Goal: Complete application form

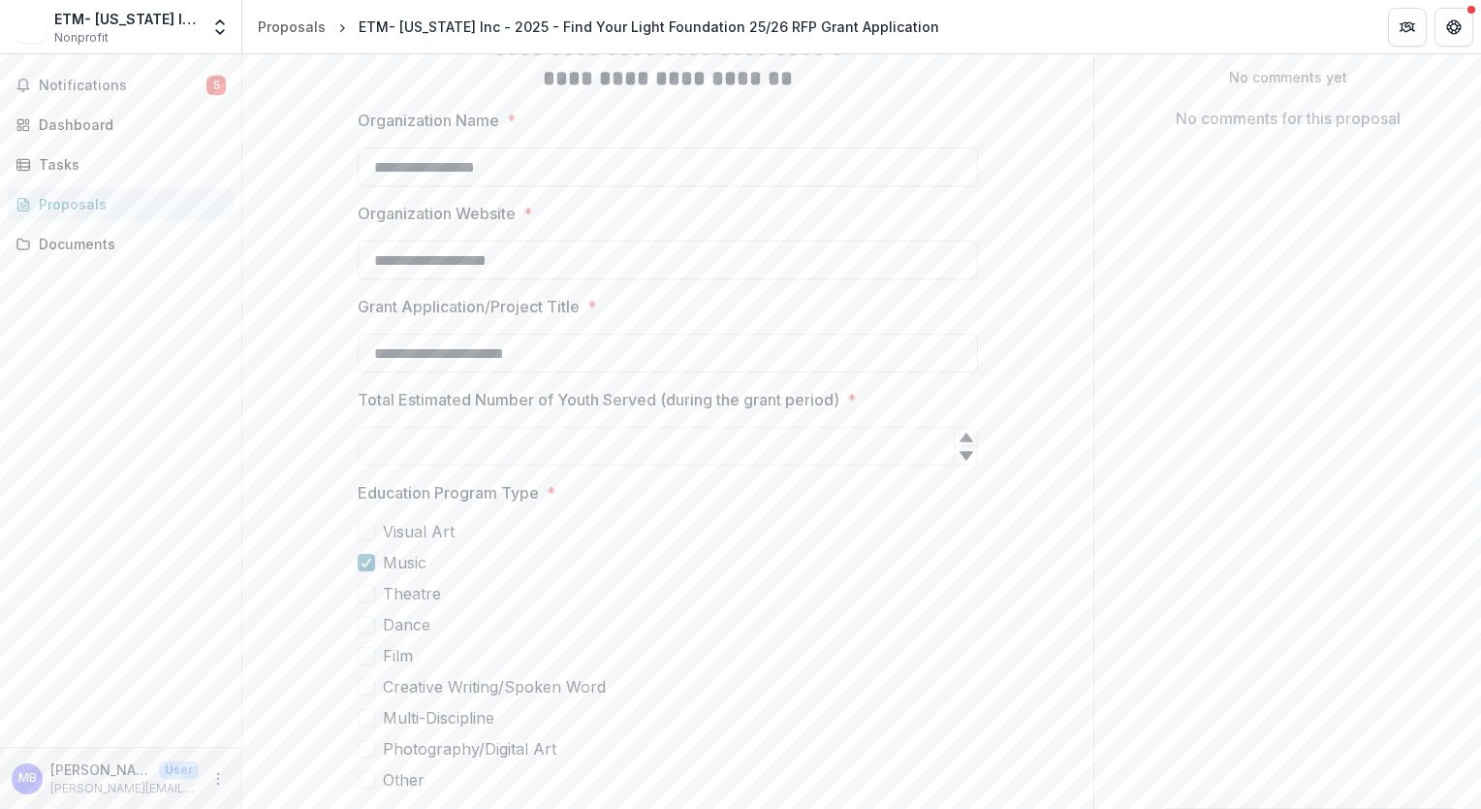
scroll to position [368, 0]
click at [717, 426] on input "Total Estimated Number of Youth Served (during the grant period) *" at bounding box center [668, 445] width 621 height 39
type input "****"
drag, startPoint x: 266, startPoint y: 502, endPoint x: 295, endPoint y: 512, distance: 30.7
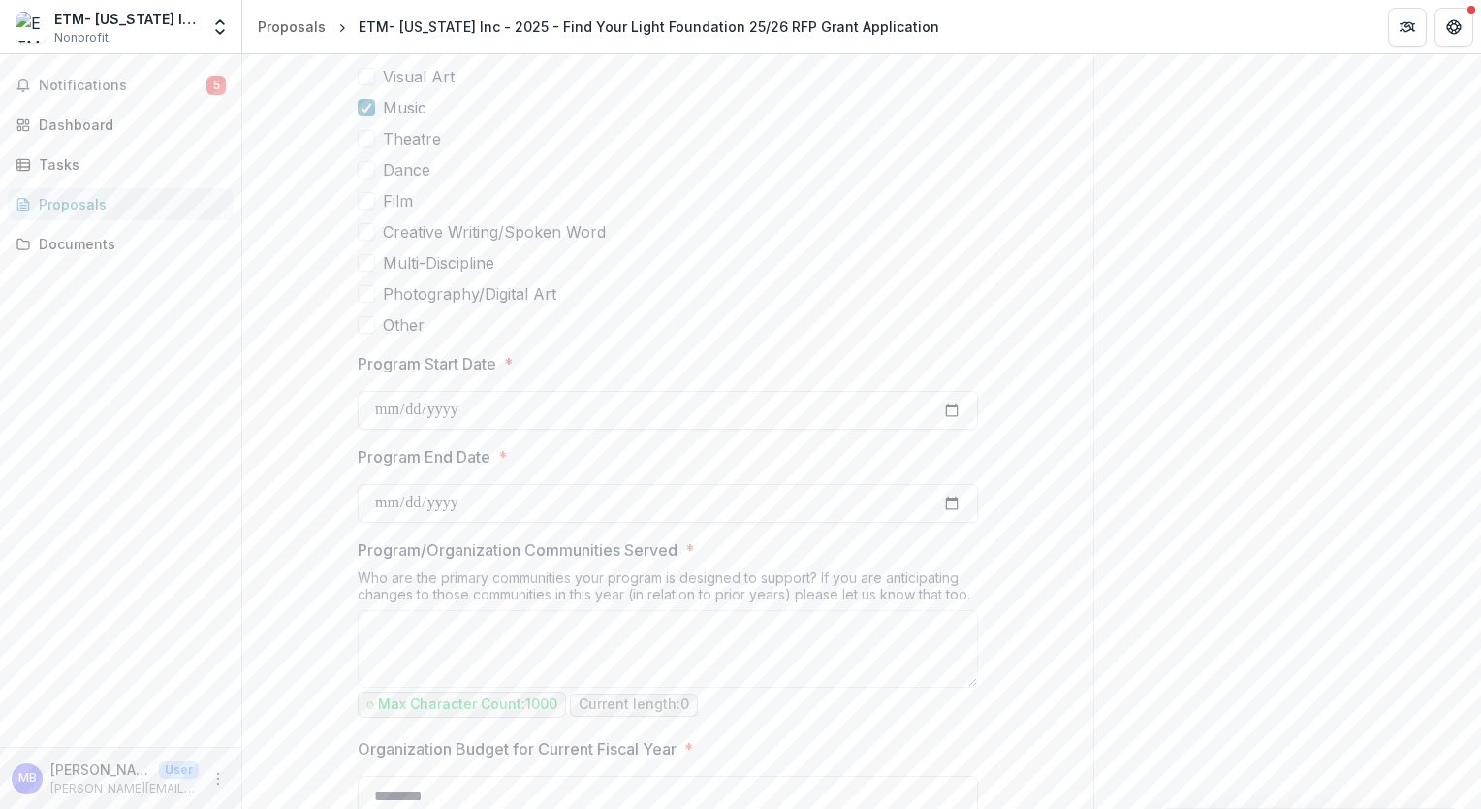
scroll to position [822, 0]
click at [446, 610] on textarea "Program/Organization Communities Served *" at bounding box center [668, 649] width 621 height 78
paste textarea "**********"
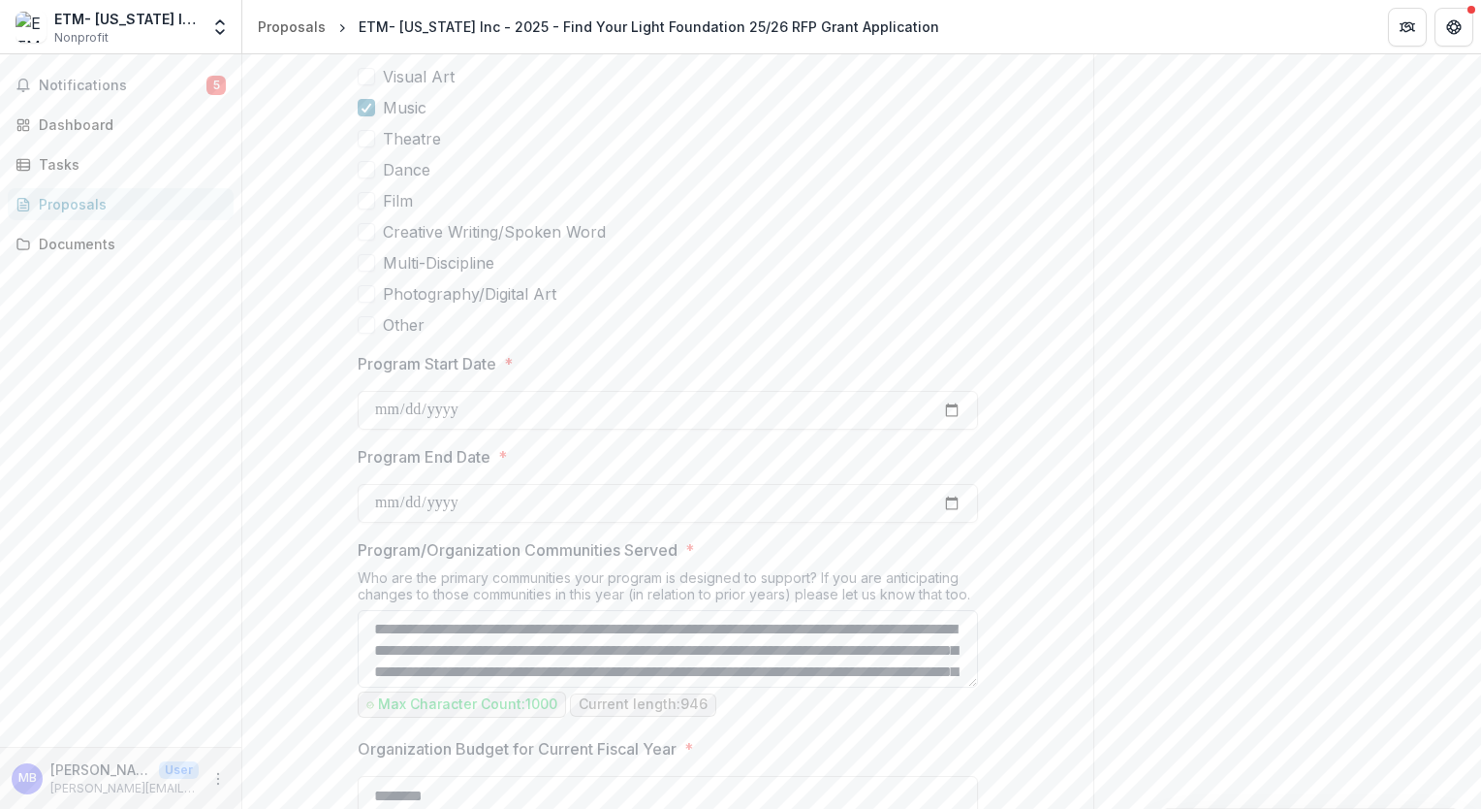
scroll to position [229, 0]
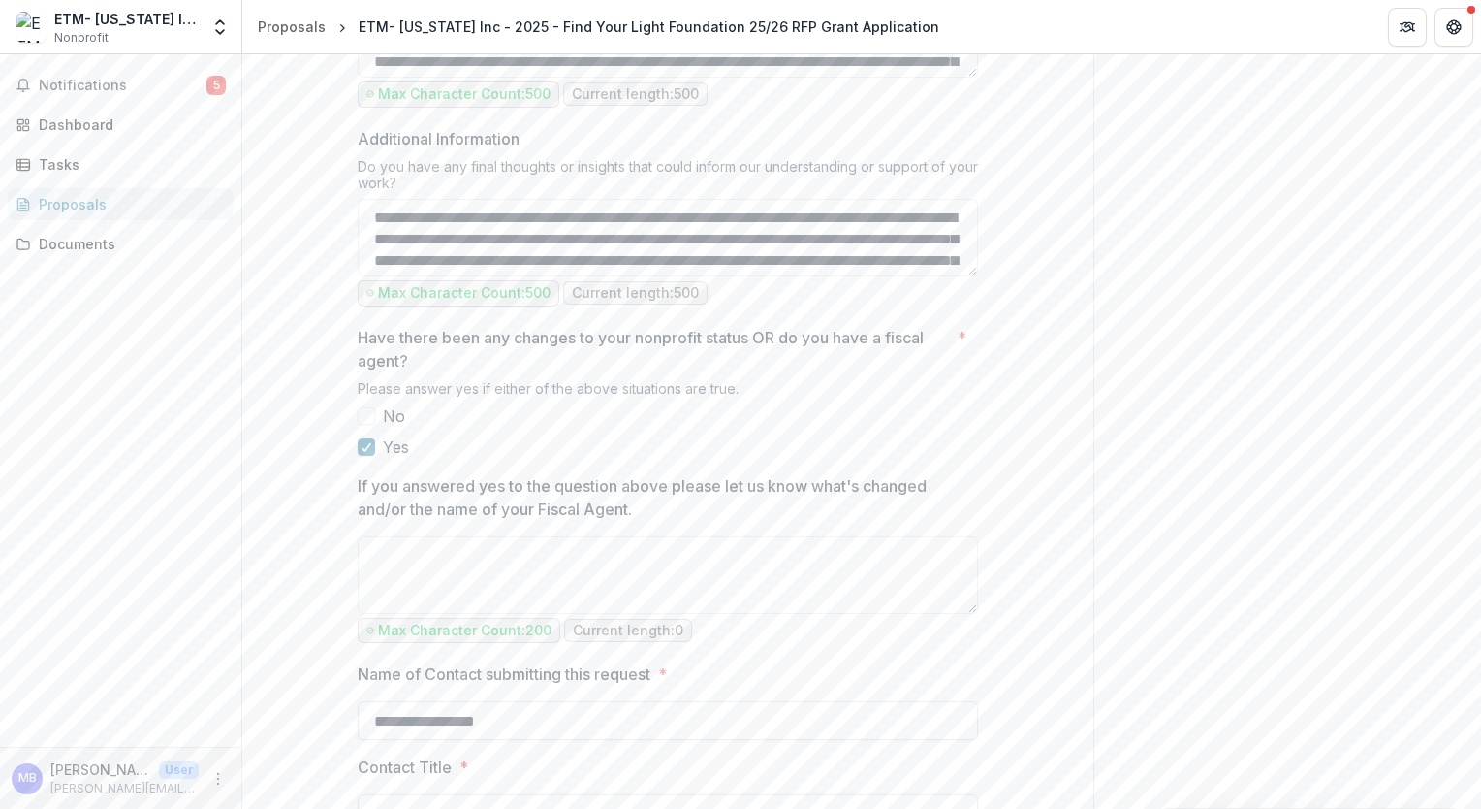
scroll to position [2149, 0]
click at [366, 406] on span at bounding box center [366, 414] width 17 height 17
click at [362, 441] on icon at bounding box center [367, 446] width 12 height 10
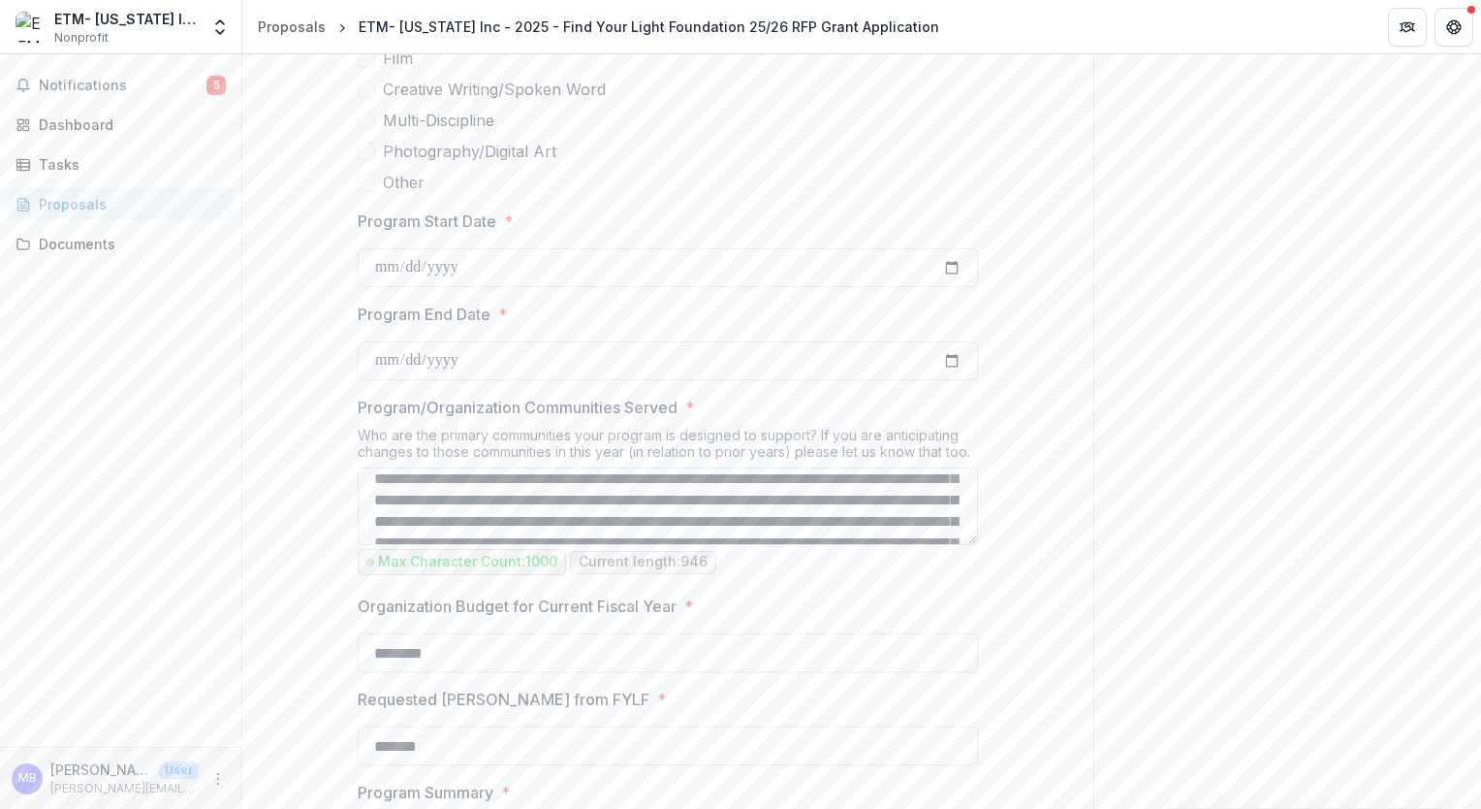
scroll to position [0, 0]
click at [407, 467] on textarea "**********" at bounding box center [668, 506] width 621 height 78
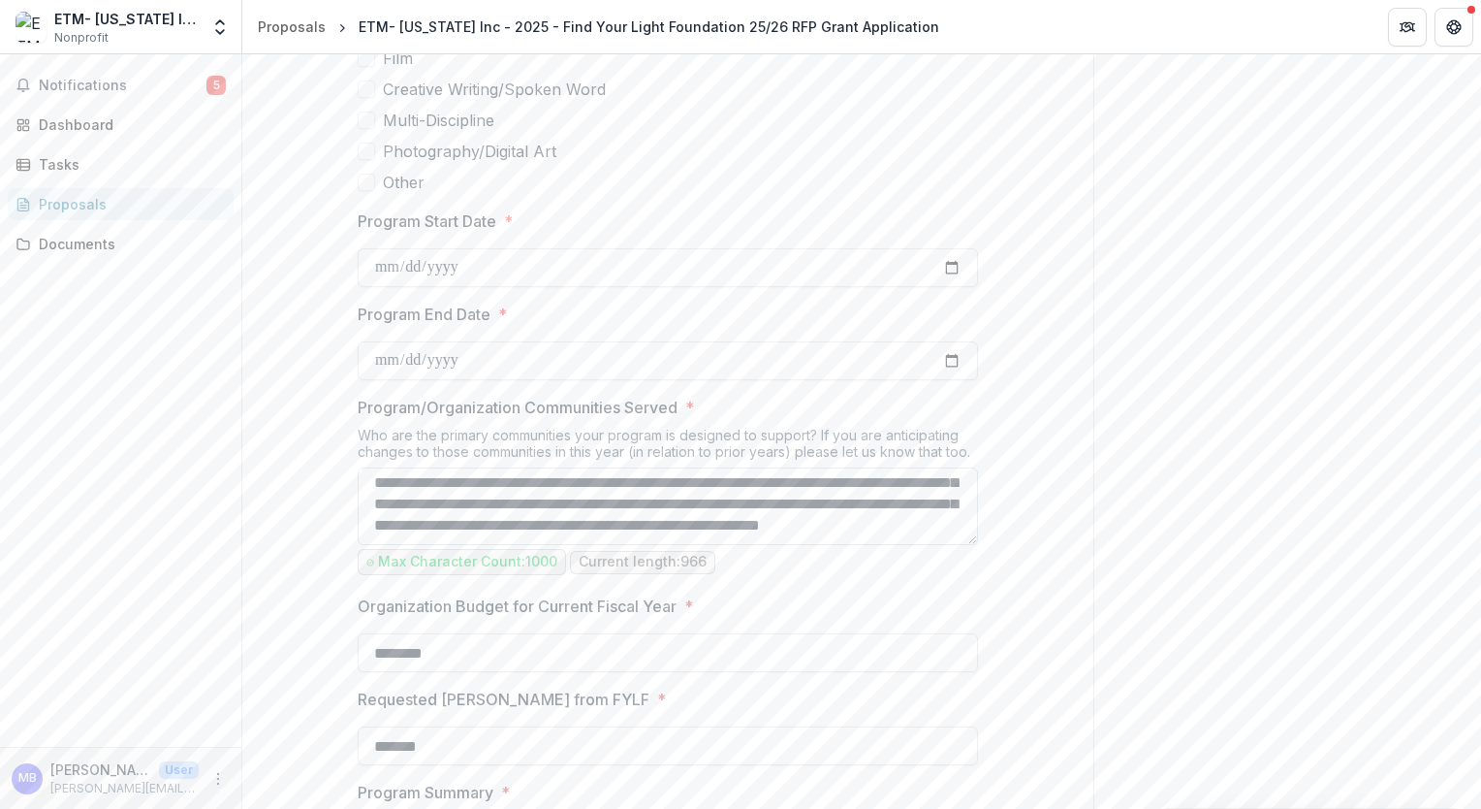
scroll to position [238, 0]
type textarea "**********"
click at [1202, 536] on div "Send comments or questions to Find Your Light in the box below. Find Your Light…" at bounding box center [1288, 736] width 388 height 3292
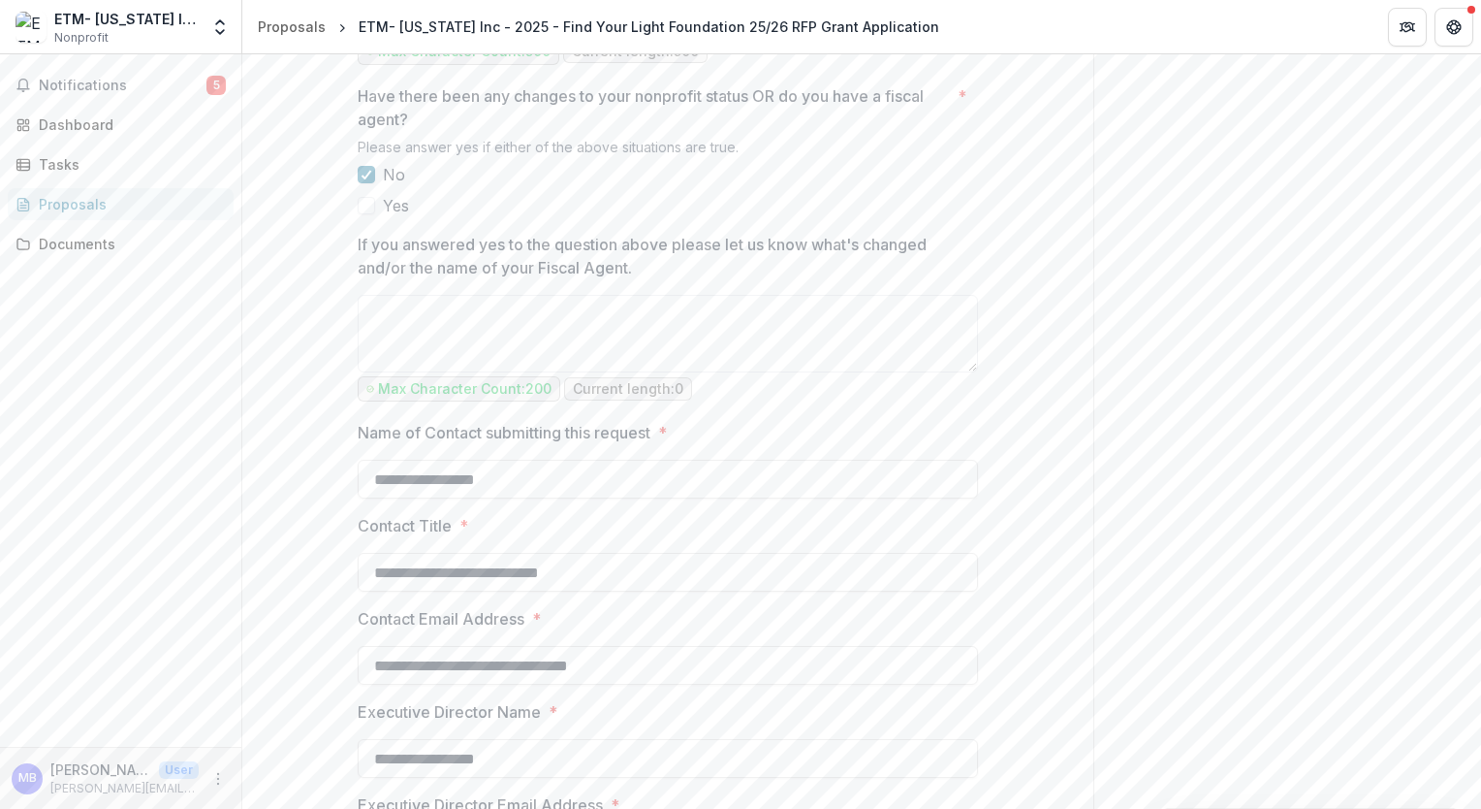
scroll to position [2507, 0]
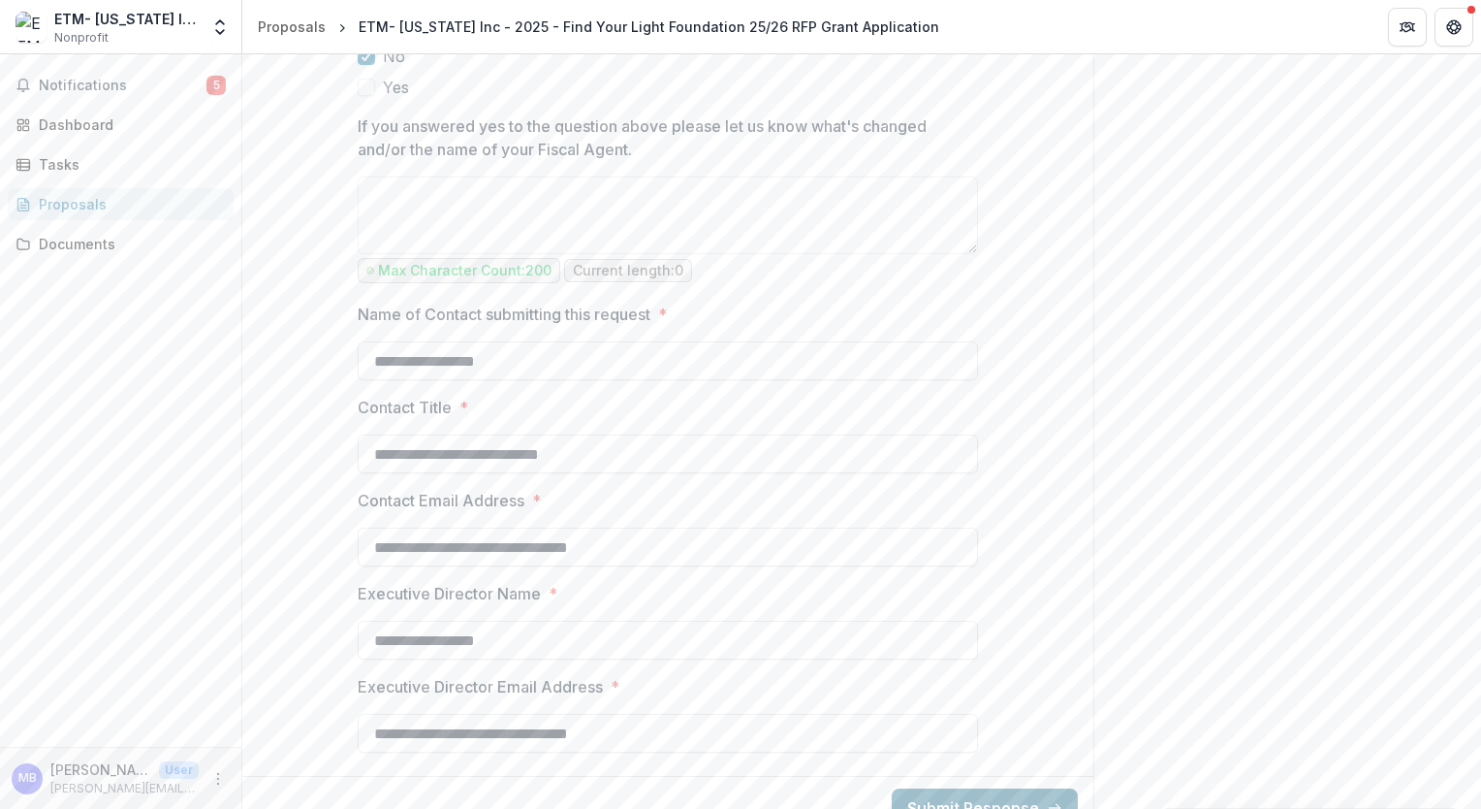
click at [978, 788] on button "Submit Response" at bounding box center [985, 807] width 186 height 39
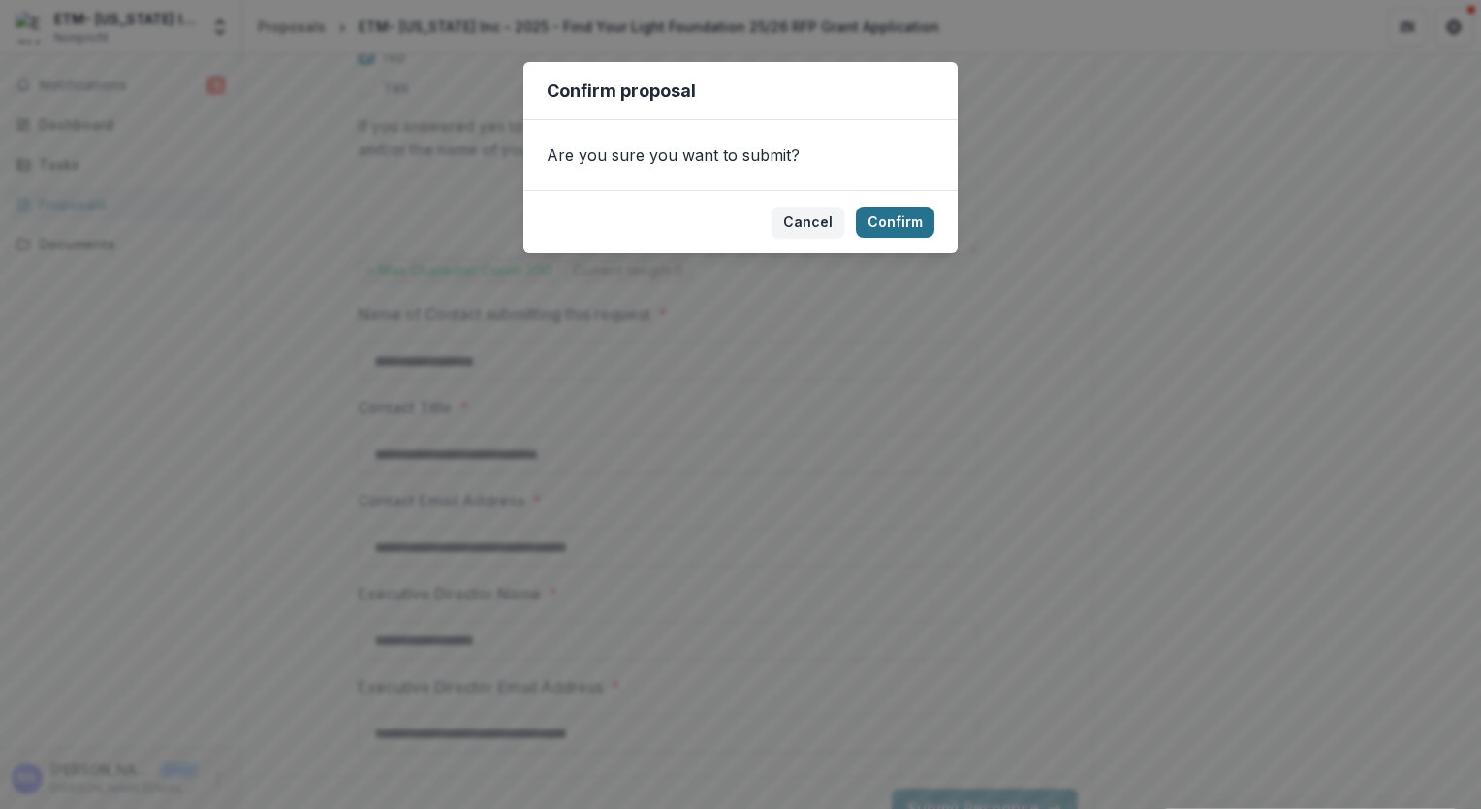
click at [880, 215] on button "Confirm" at bounding box center [895, 222] width 79 height 31
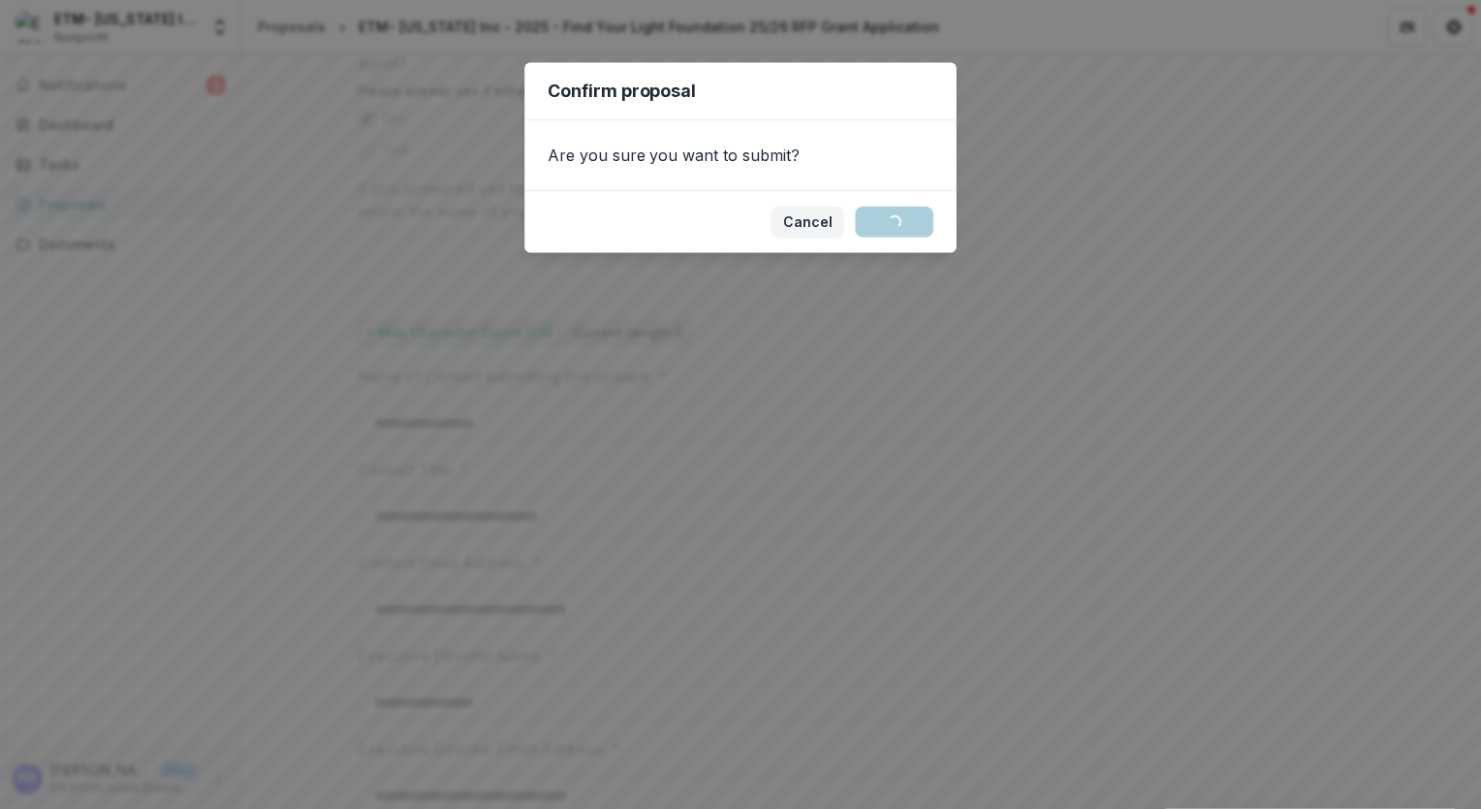
scroll to position [0, 0]
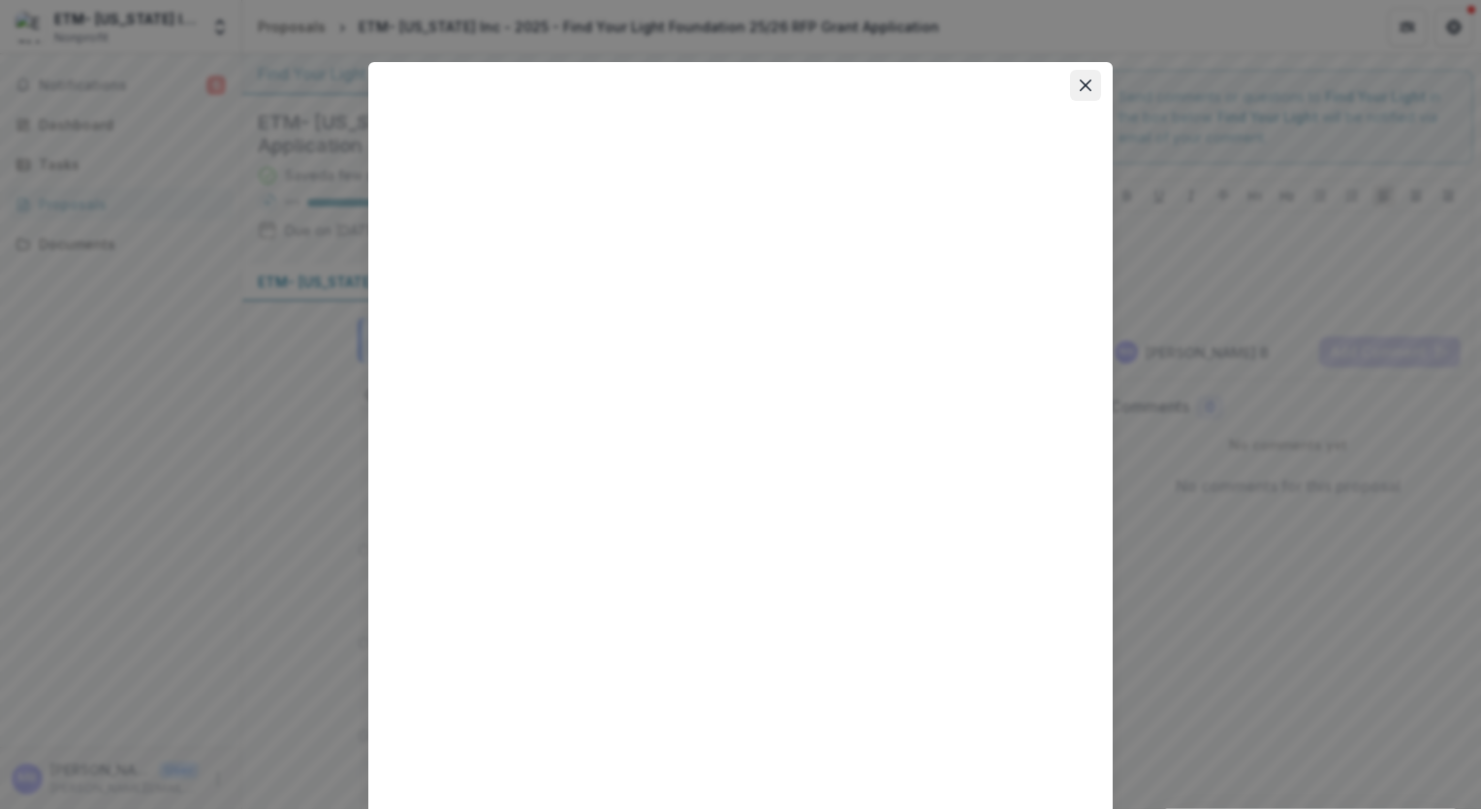
click at [1080, 87] on icon "Close" at bounding box center [1086, 86] width 12 height 12
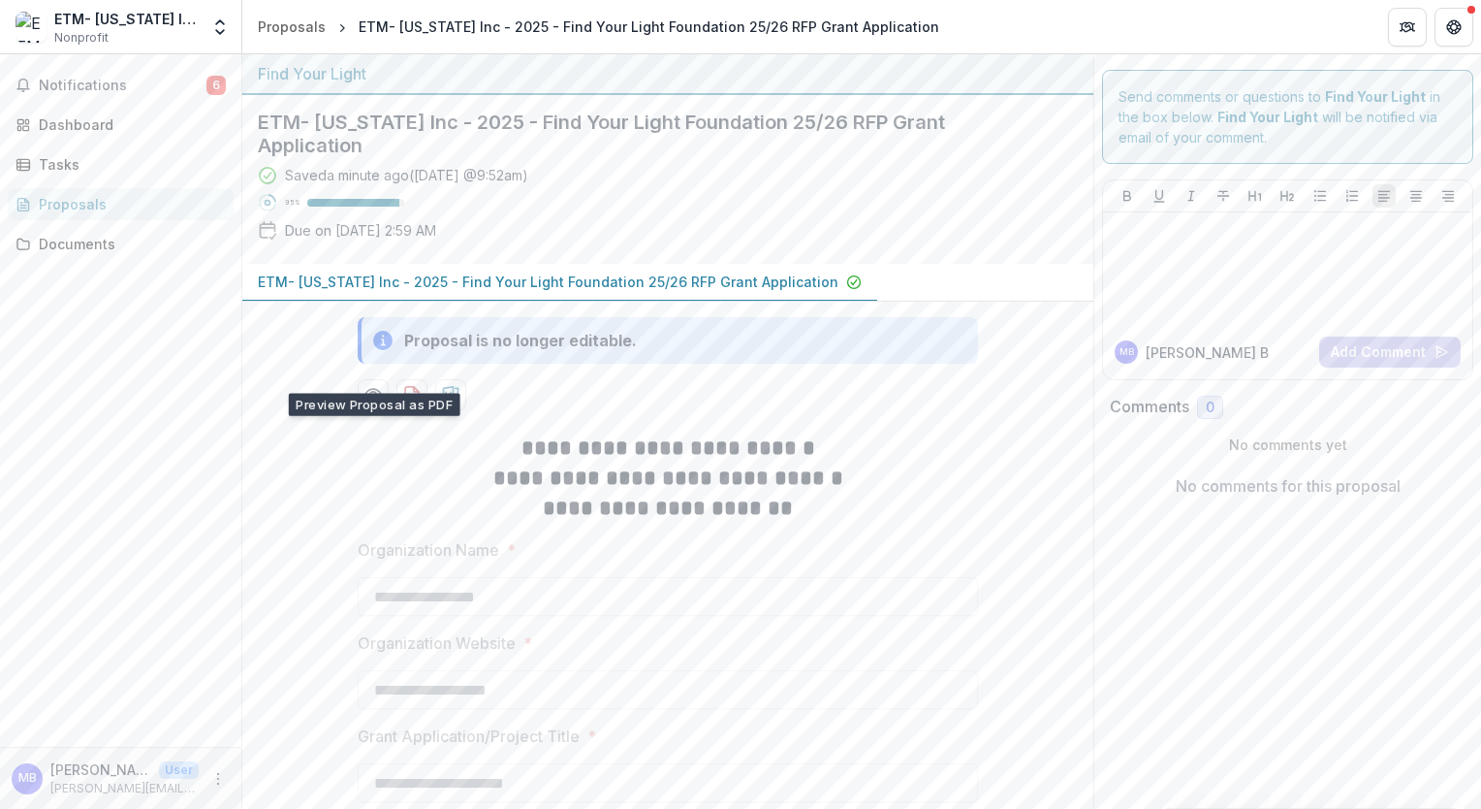
click at [70, 207] on div "Proposals" at bounding box center [128, 204] width 179 height 20
